Goal: Task Accomplishment & Management: Use online tool/utility

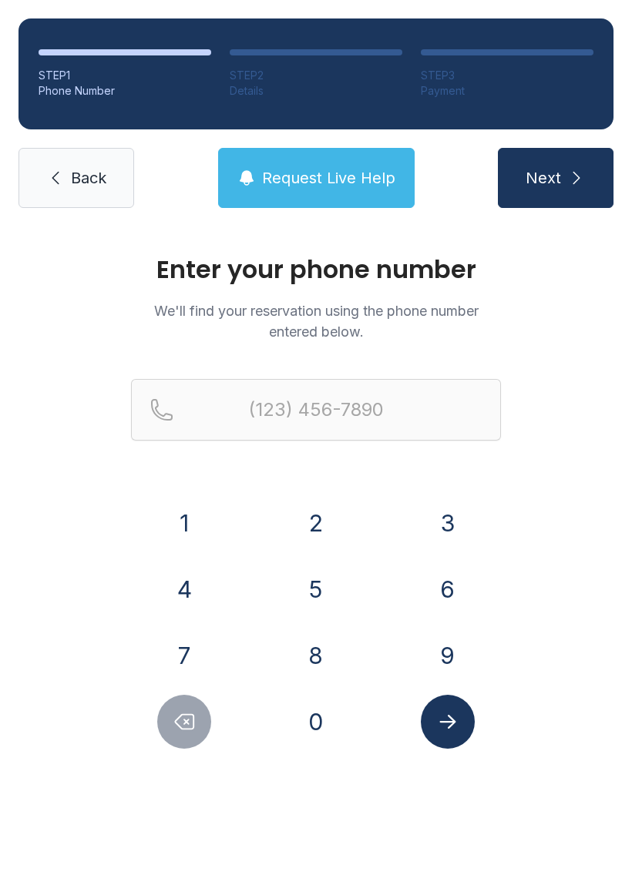
click at [333, 506] on button "2" at bounding box center [316, 523] width 54 height 54
click at [308, 585] on button "5" at bounding box center [316, 589] width 54 height 54
click at [327, 506] on button "2" at bounding box center [316, 523] width 54 height 54
click at [179, 591] on button "4" at bounding box center [184, 589] width 54 height 54
click at [464, 653] on button "9" at bounding box center [448, 656] width 54 height 54
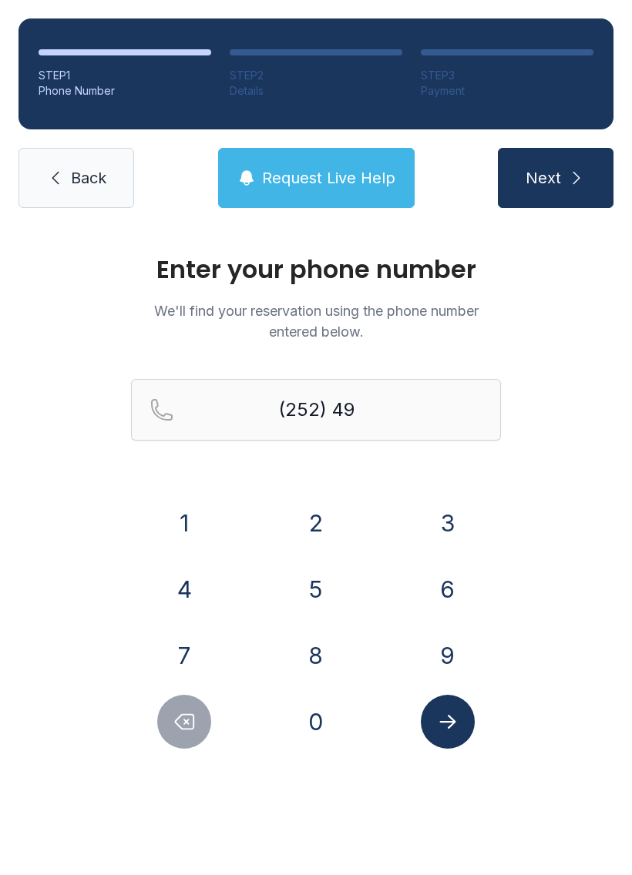
click at [196, 636] on button "7" at bounding box center [184, 656] width 54 height 54
click at [190, 518] on button "1" at bounding box center [184, 523] width 54 height 54
click at [458, 648] on button "9" at bounding box center [448, 656] width 54 height 54
click at [200, 513] on button "1" at bounding box center [184, 523] width 54 height 54
click at [177, 636] on button "7" at bounding box center [184, 656] width 54 height 54
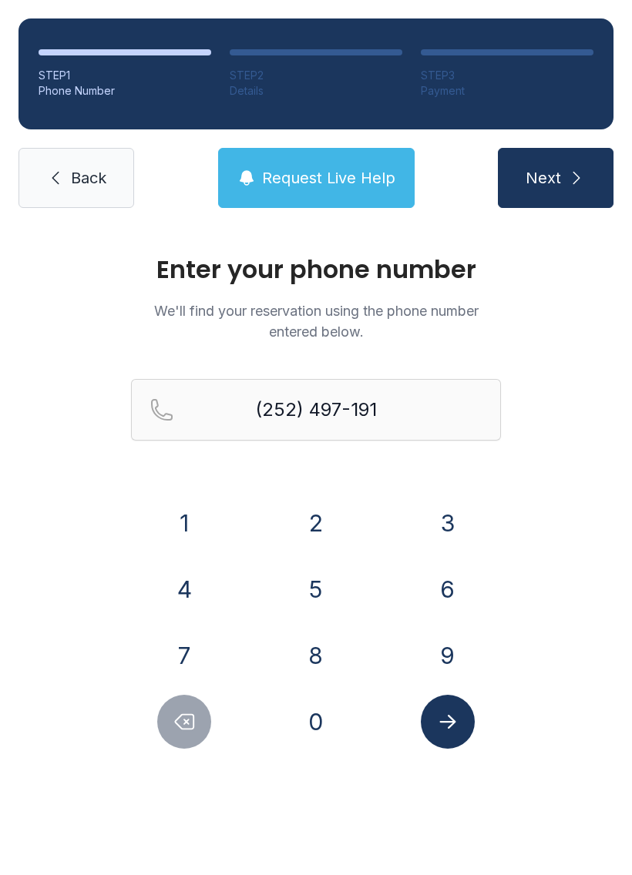
type input "[PHONE_NUMBER]"
click at [470, 732] on button "Submit lookup form" at bounding box center [448, 722] width 54 height 54
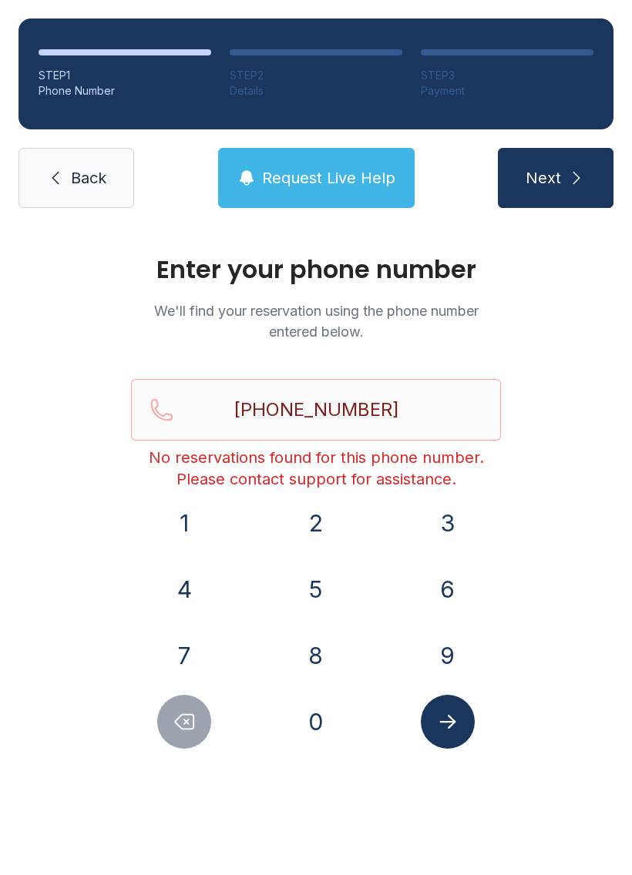
click at [353, 156] on button "Request Live Help" at bounding box center [316, 178] width 196 height 60
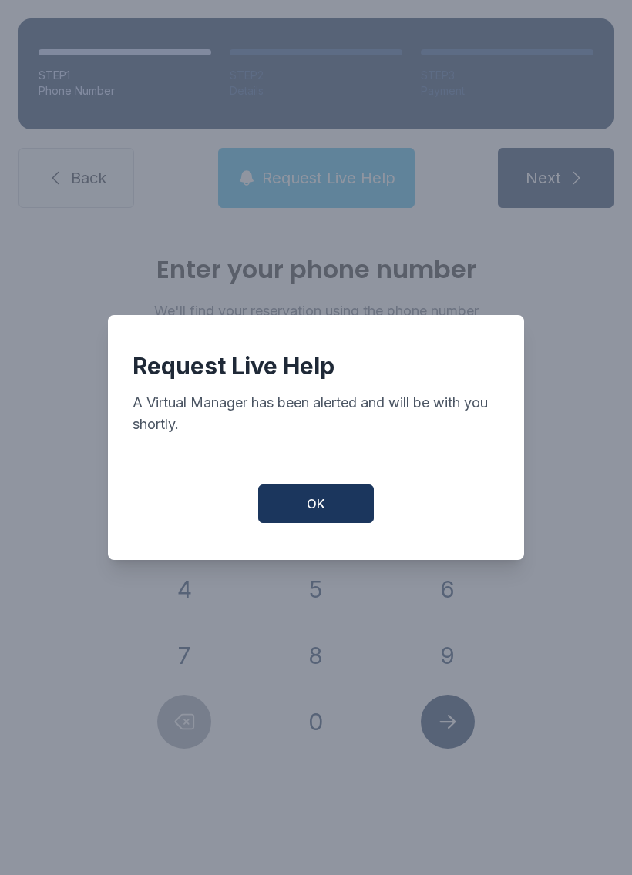
click at [311, 523] on button "OK" at bounding box center [316, 504] width 116 height 39
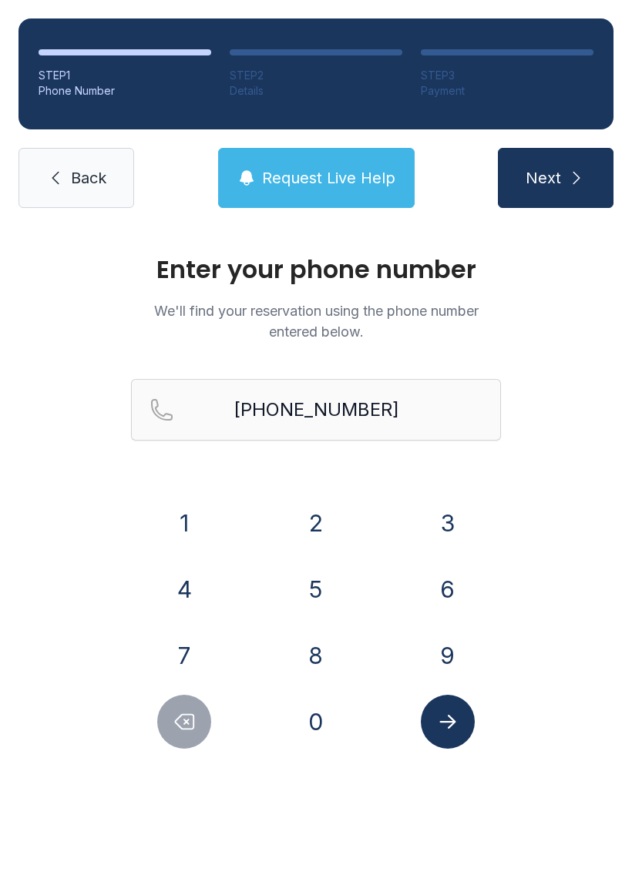
click at [310, 524] on button "2" at bounding box center [316, 523] width 54 height 54
click at [95, 188] on span "Back" at bounding box center [88, 178] width 35 height 22
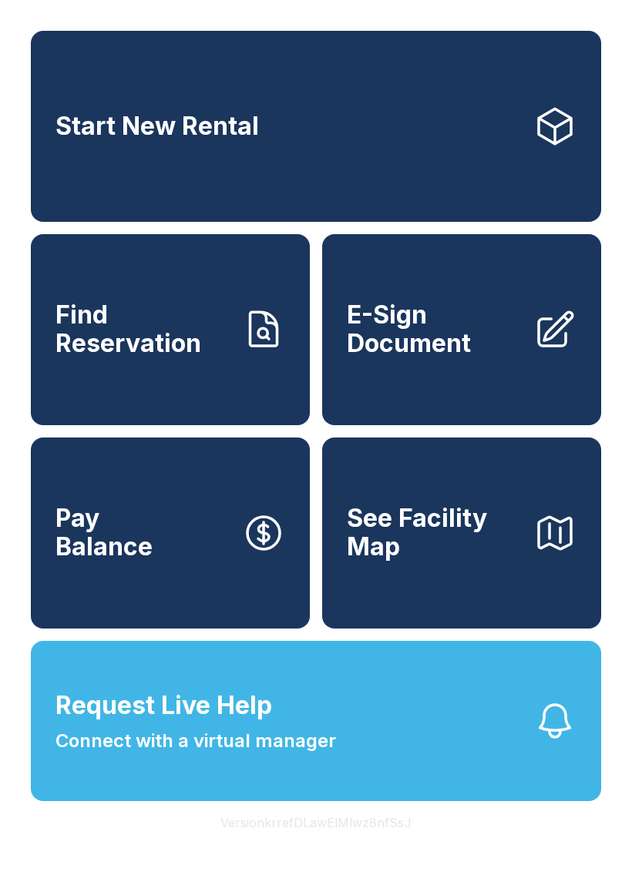
click at [326, 741] on span "Request Live Help Connect with a virtual manager" at bounding box center [195, 721] width 280 height 68
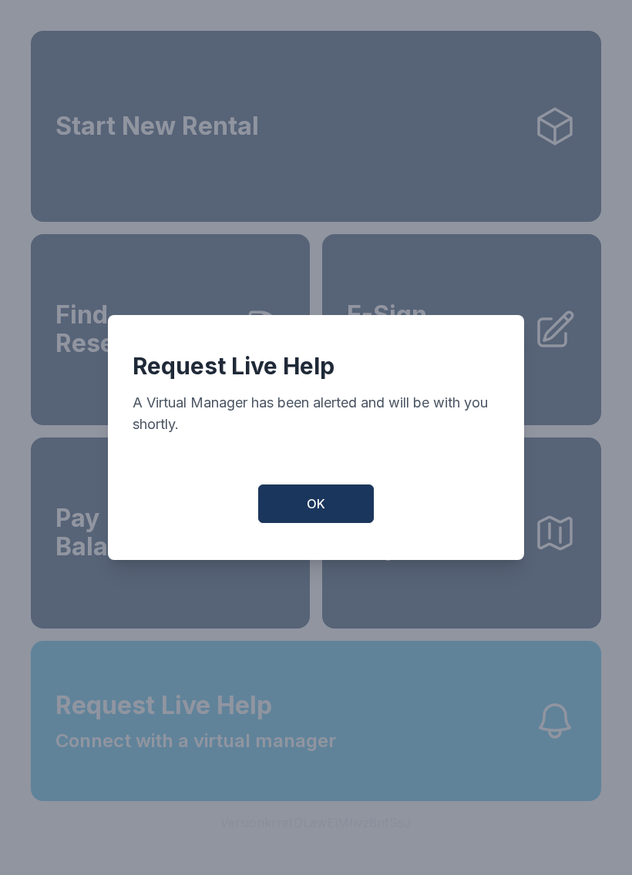
click at [298, 493] on button "OK" at bounding box center [316, 504] width 116 height 39
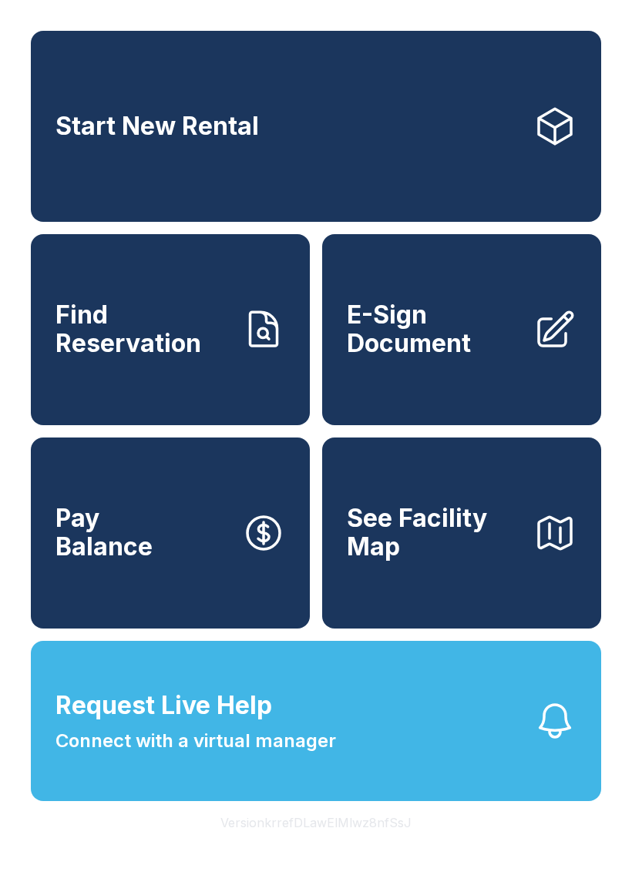
click at [334, 733] on span "Request Live Help Connect with a virtual manager" at bounding box center [195, 721] width 280 height 68
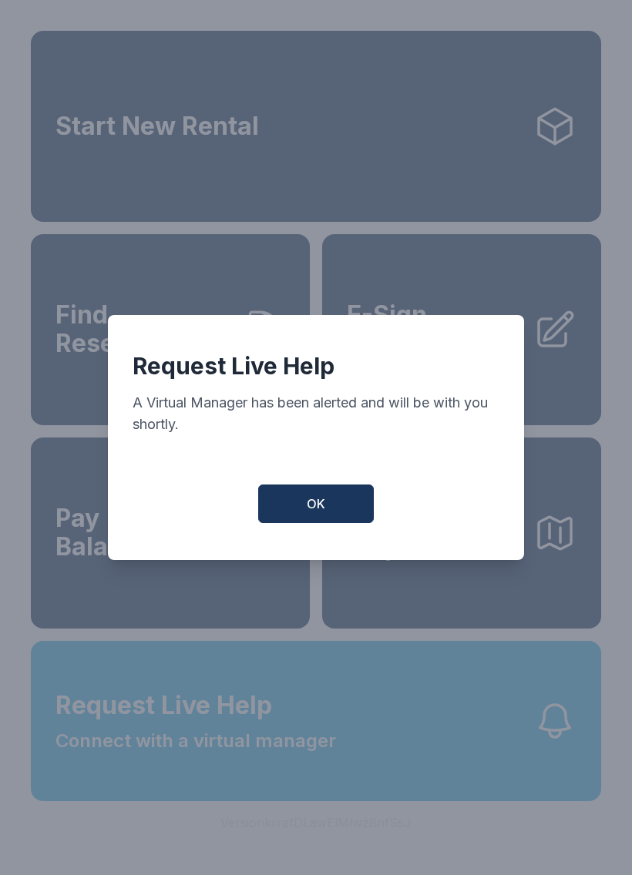
click at [316, 508] on span "OK" at bounding box center [316, 504] width 18 height 18
